Goal: Task Accomplishment & Management: Manage account settings

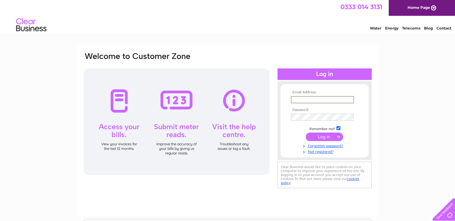
type input "mervynbunton@msn.com"
click at [325, 136] on input "submit" at bounding box center [324, 136] width 37 height 9
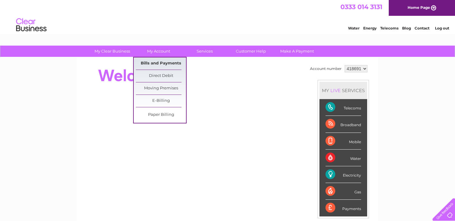
click at [161, 65] on link "Bills and Payments" at bounding box center [161, 63] width 50 height 12
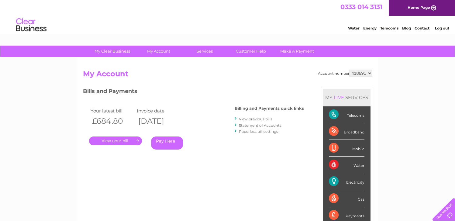
click at [250, 120] on link "View previous bills" at bounding box center [255, 119] width 33 height 5
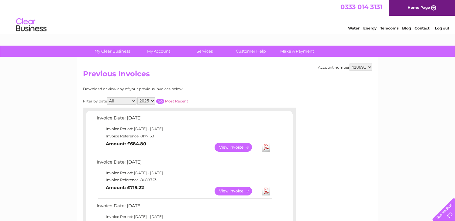
click at [241, 190] on link "View" at bounding box center [237, 191] width 45 height 9
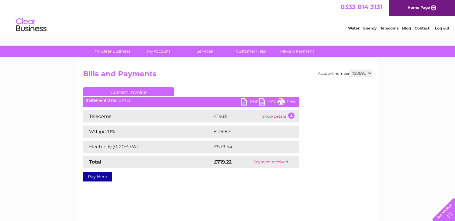
click at [249, 103] on link "PDF" at bounding box center [250, 102] width 18 height 9
